Goal: Task Accomplishment & Management: Use online tool/utility

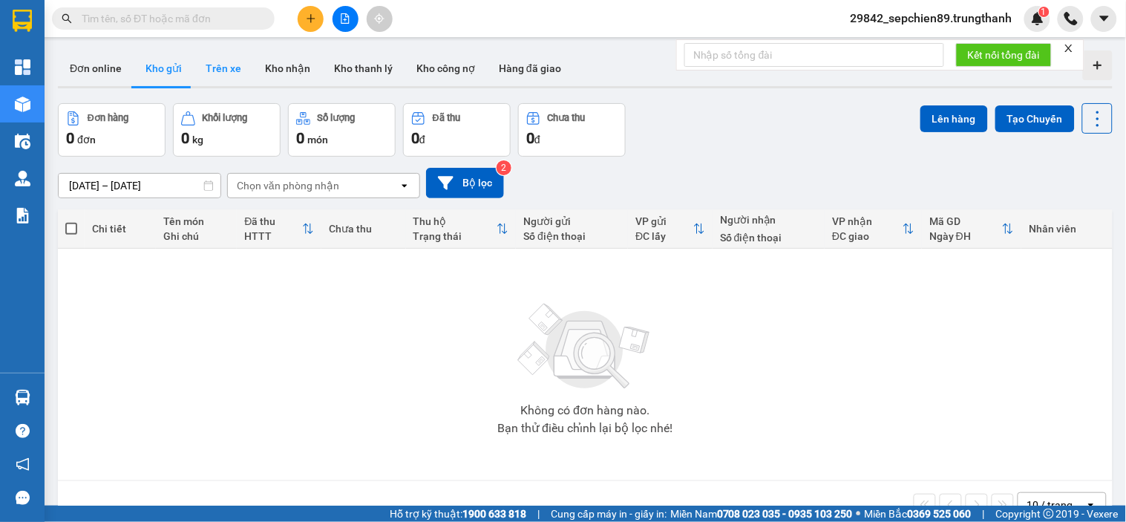
drag, startPoint x: 215, startPoint y: 65, endPoint x: 216, endPoint y: 54, distance: 11.2
click at [216, 65] on button "Trên xe" at bounding box center [223, 68] width 59 height 36
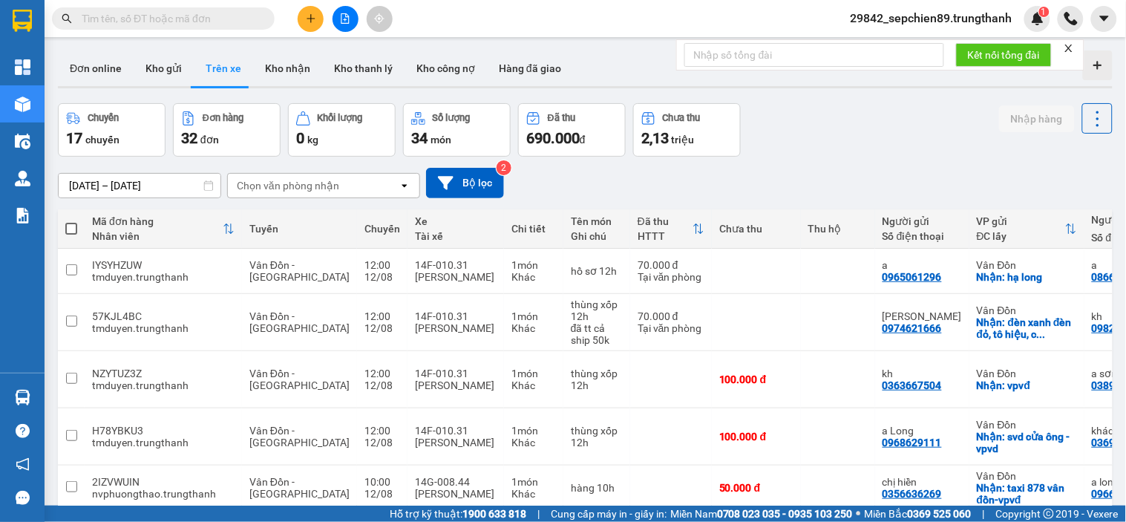
click at [150, 188] on input "[DATE] – [DATE]" at bounding box center [140, 186] width 162 height 24
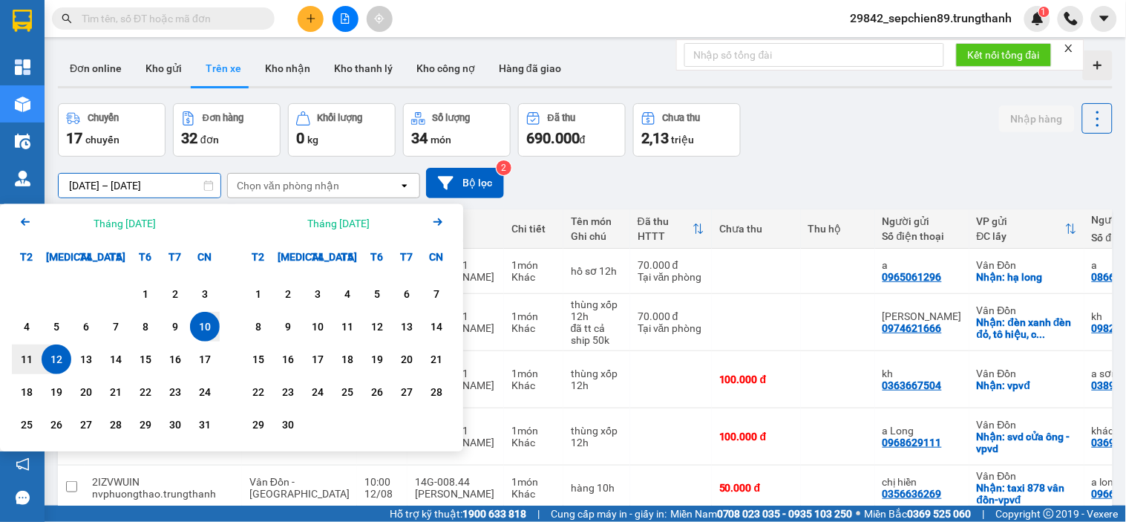
click at [56, 356] on div "12" at bounding box center [56, 359] width 21 height 18
type input "[DATE] – [DATE]"
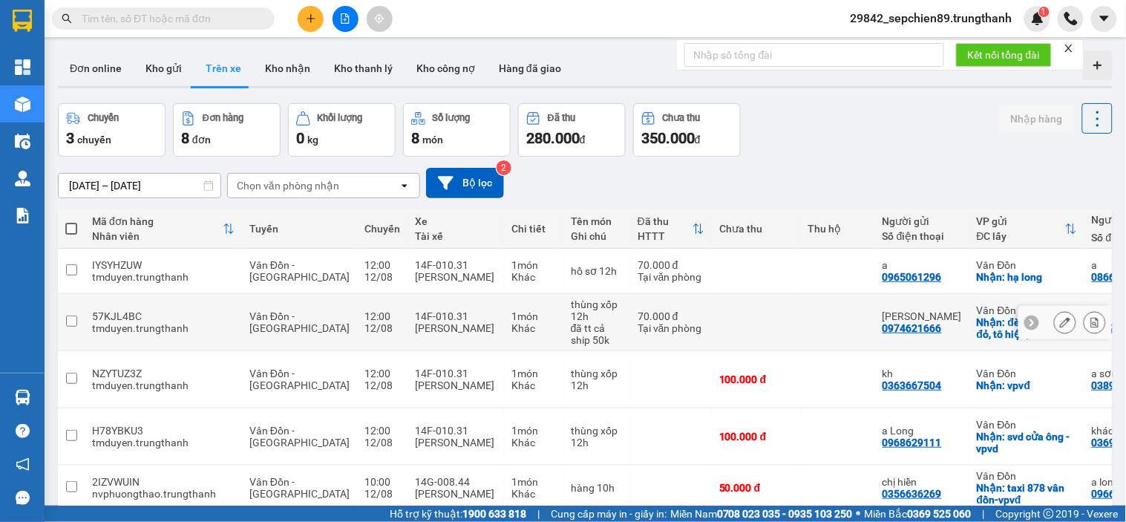
click at [1091, 325] on icon at bounding box center [1095, 322] width 8 height 10
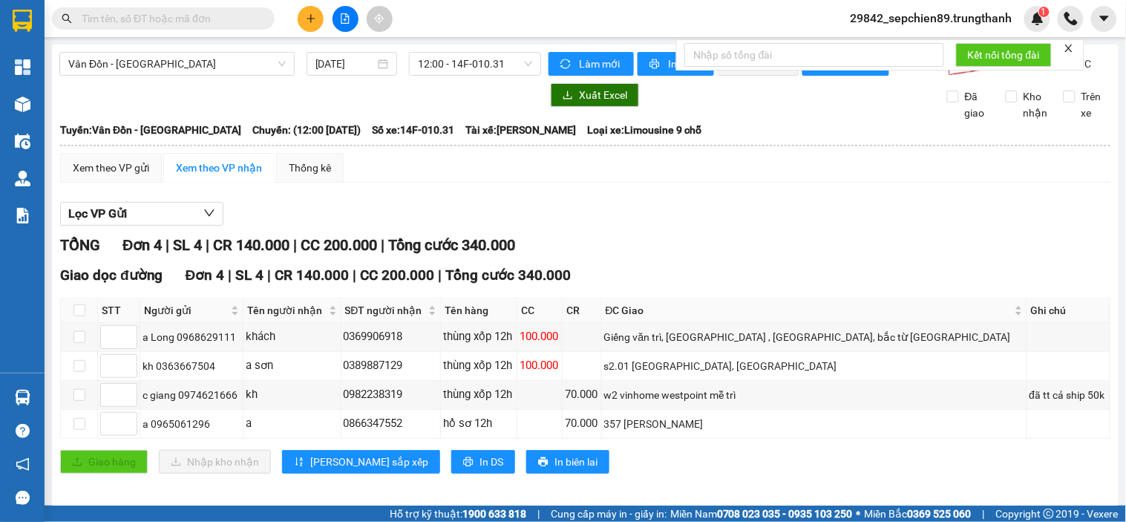
scroll to position [24, 0]
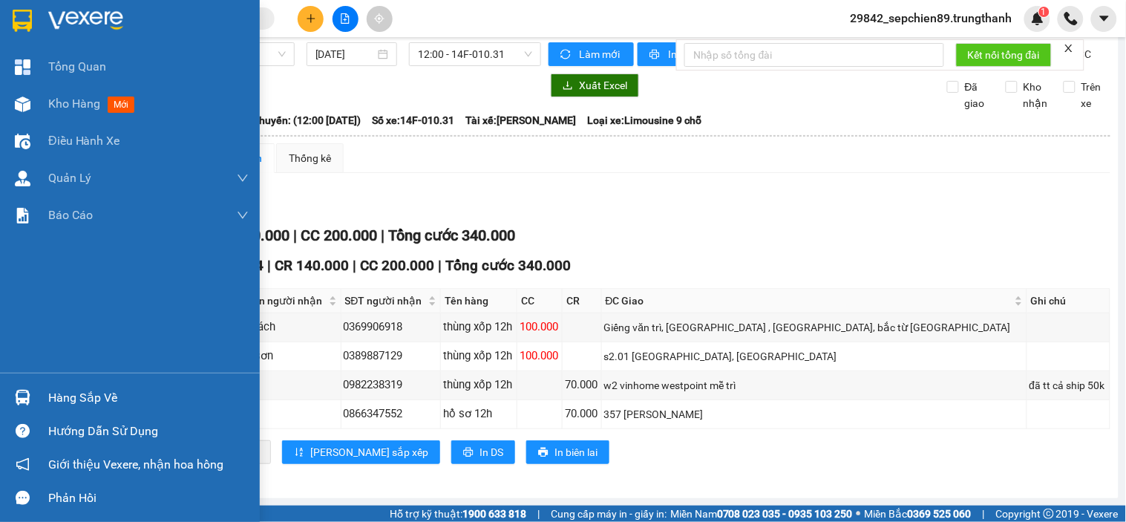
click at [33, 10] on div at bounding box center [23, 20] width 26 height 26
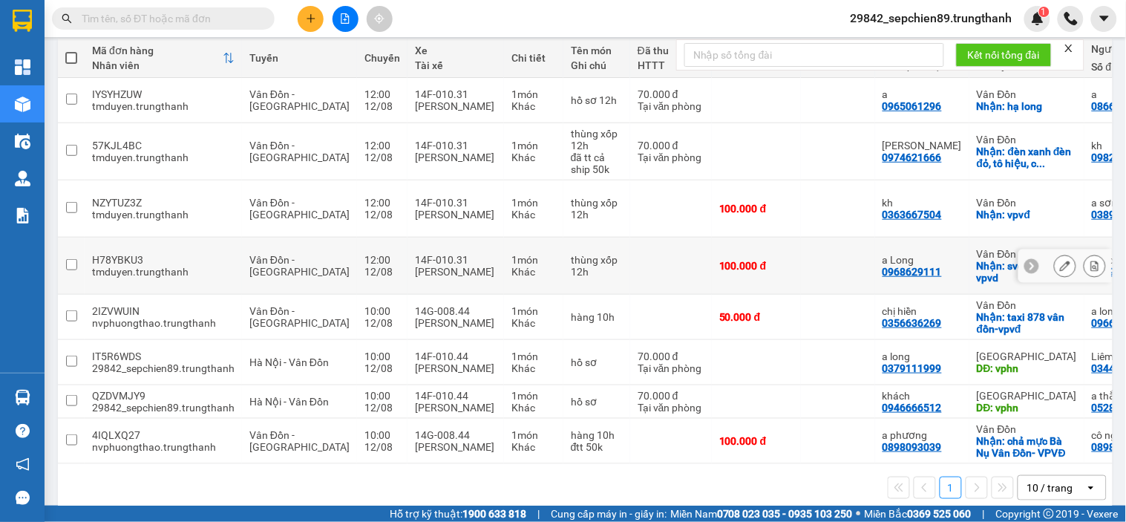
scroll to position [173, 0]
